Goal: Transaction & Acquisition: Purchase product/service

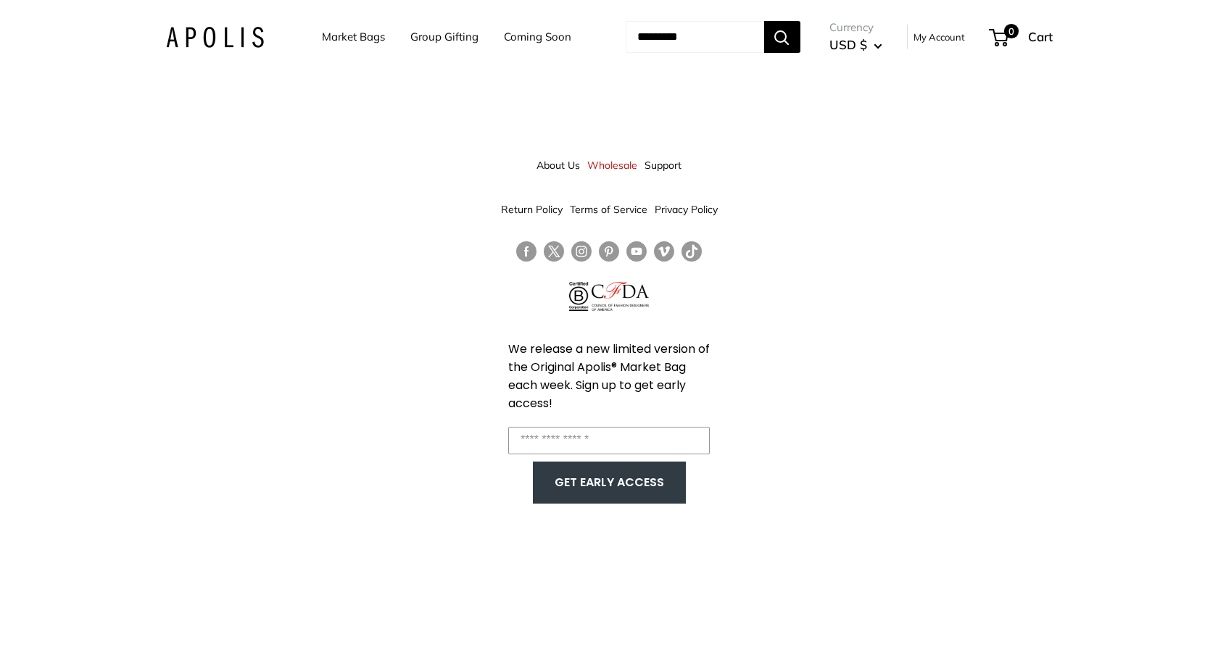
click at [348, 39] on link "Market Bags" at bounding box center [353, 37] width 63 height 20
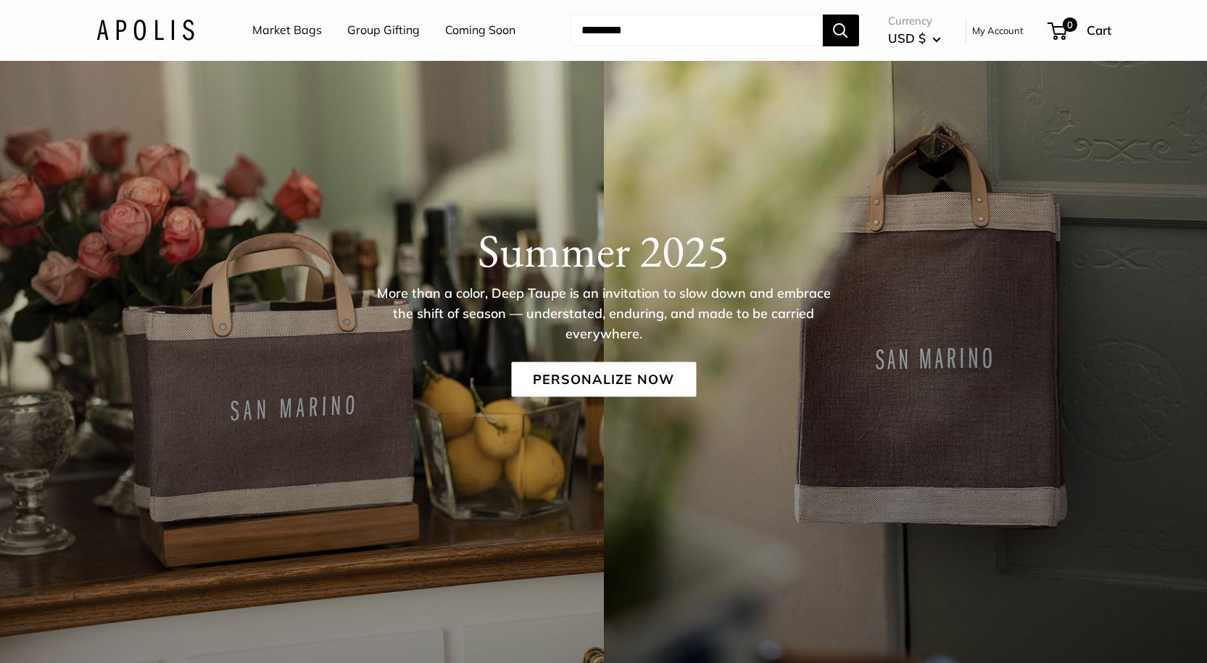
scroll to position [220, 0]
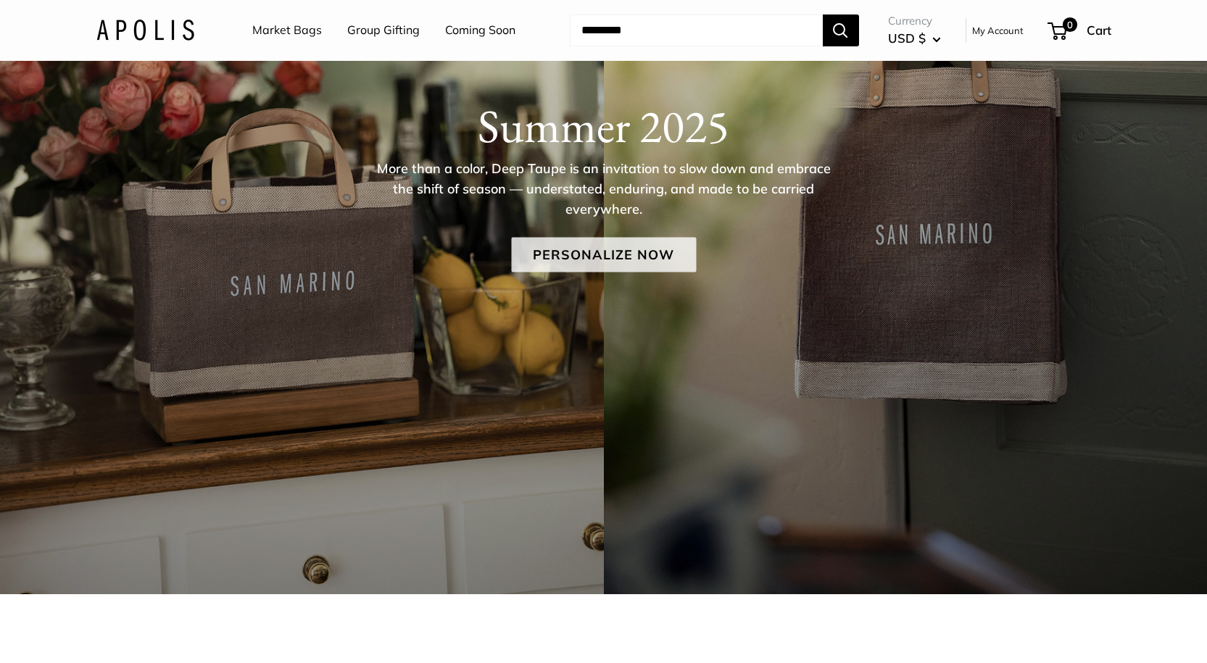
click at [596, 253] on link "Personalize Now" at bounding box center [603, 255] width 185 height 35
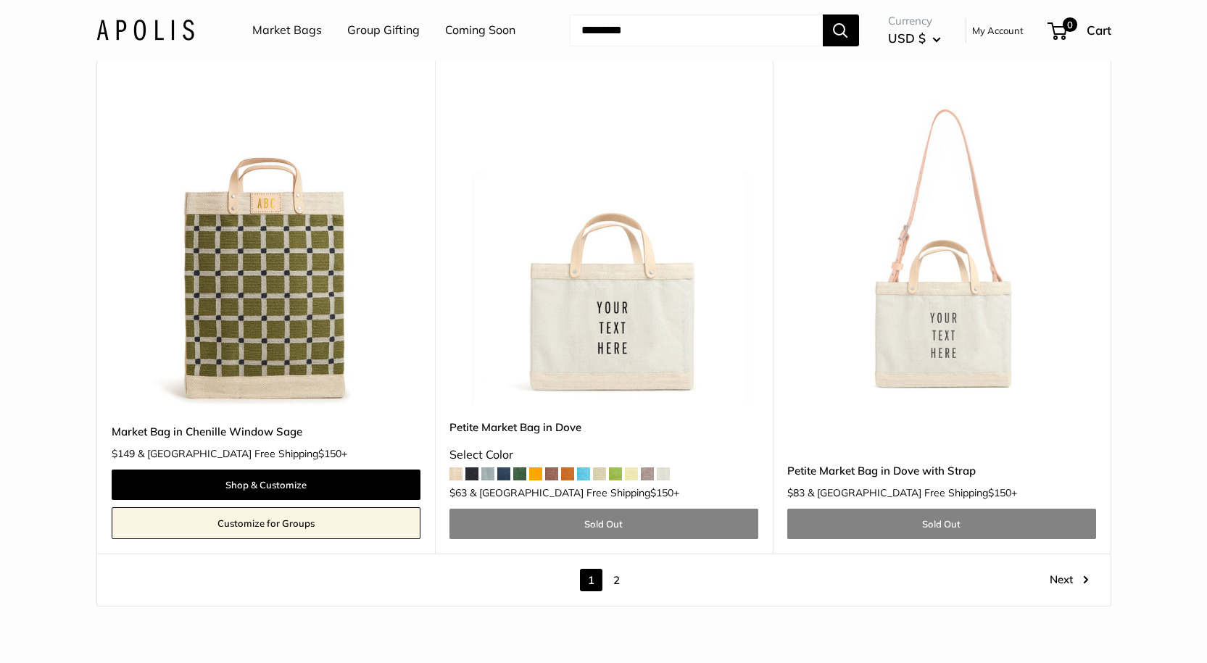
scroll to position [8764, 0]
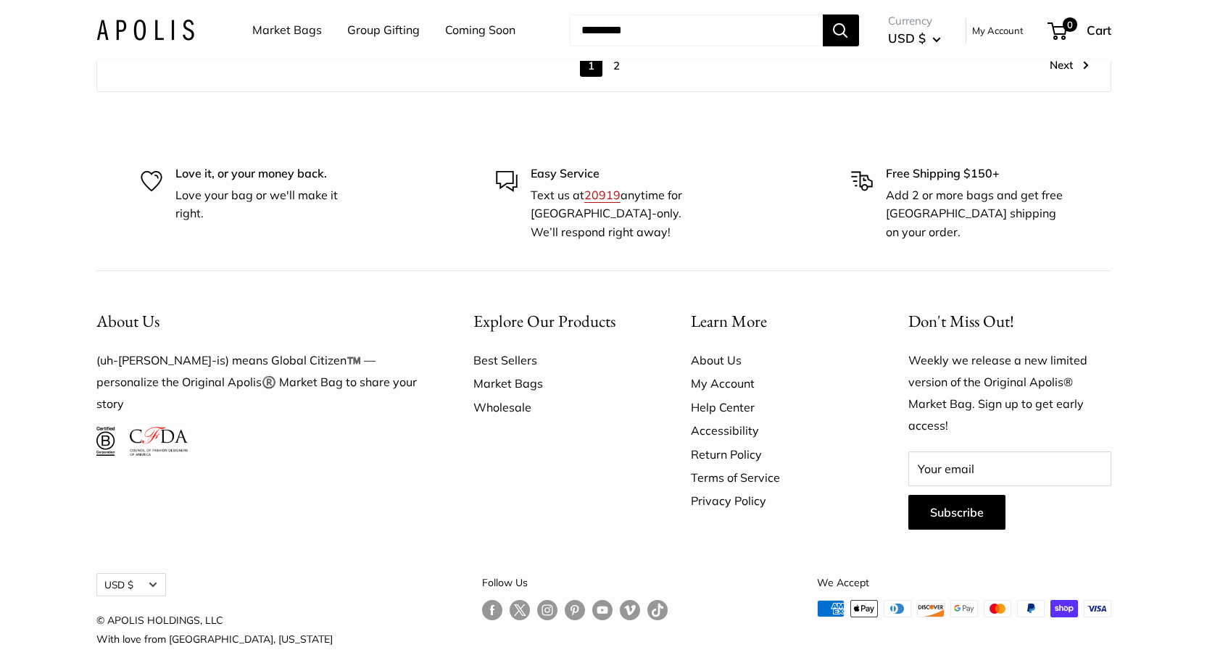
click at [516, 396] on link "Wholesale" at bounding box center [556, 407] width 167 height 23
